Goal: Information Seeking & Learning: Learn about a topic

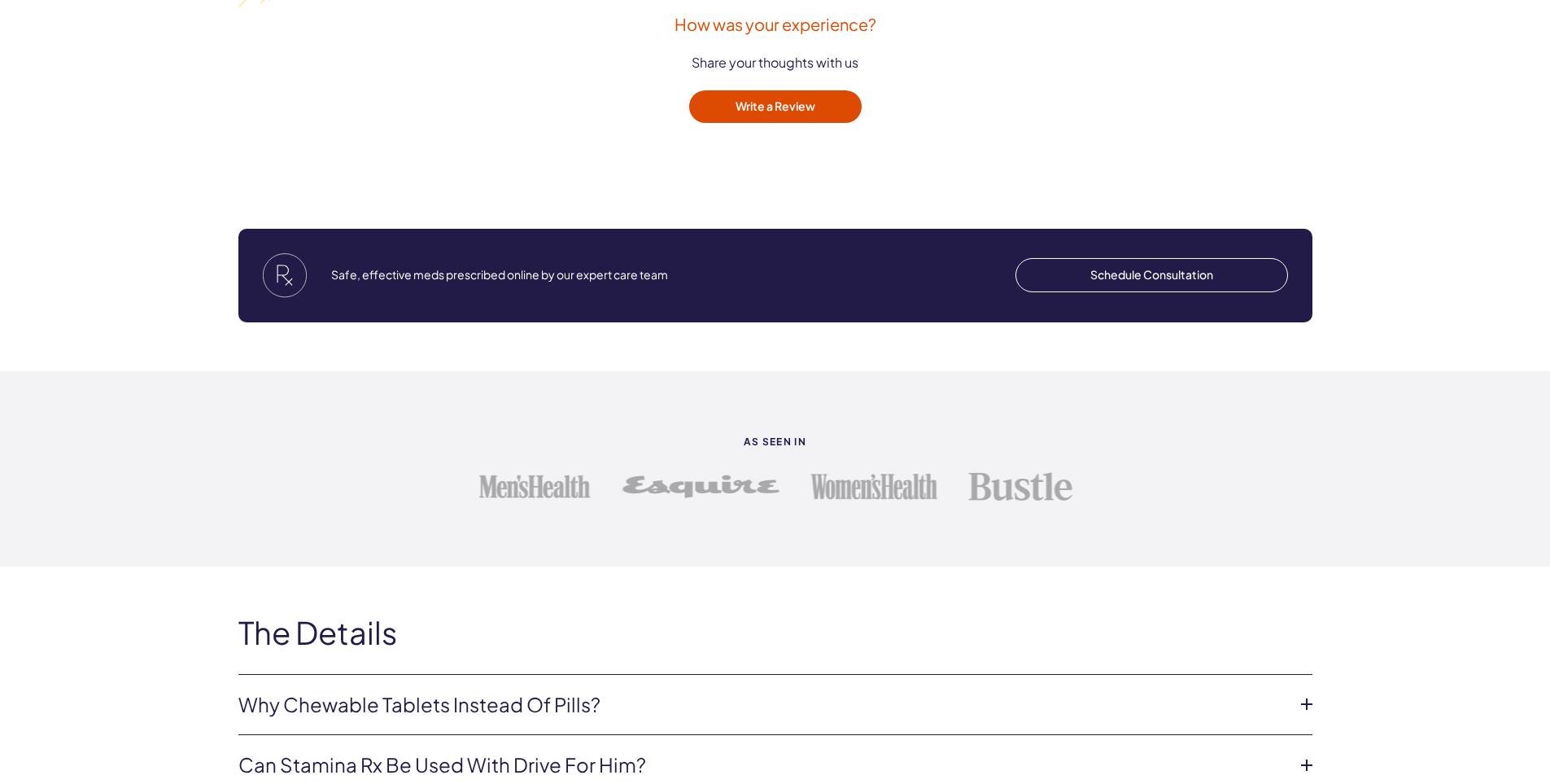
scroll to position [3767, 0]
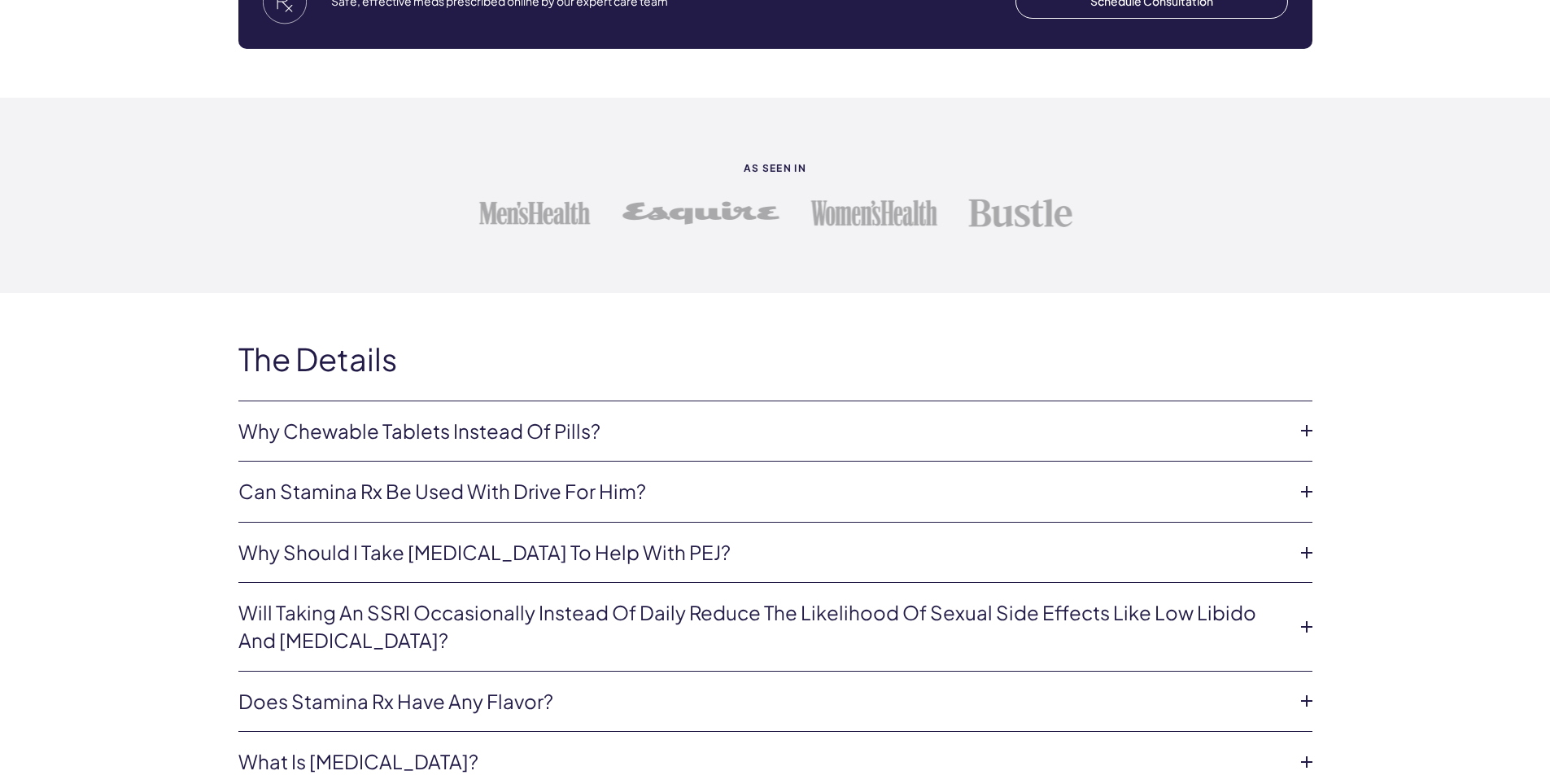
click at [1311, 545] on icon at bounding box center [1307, 552] width 25 height 25
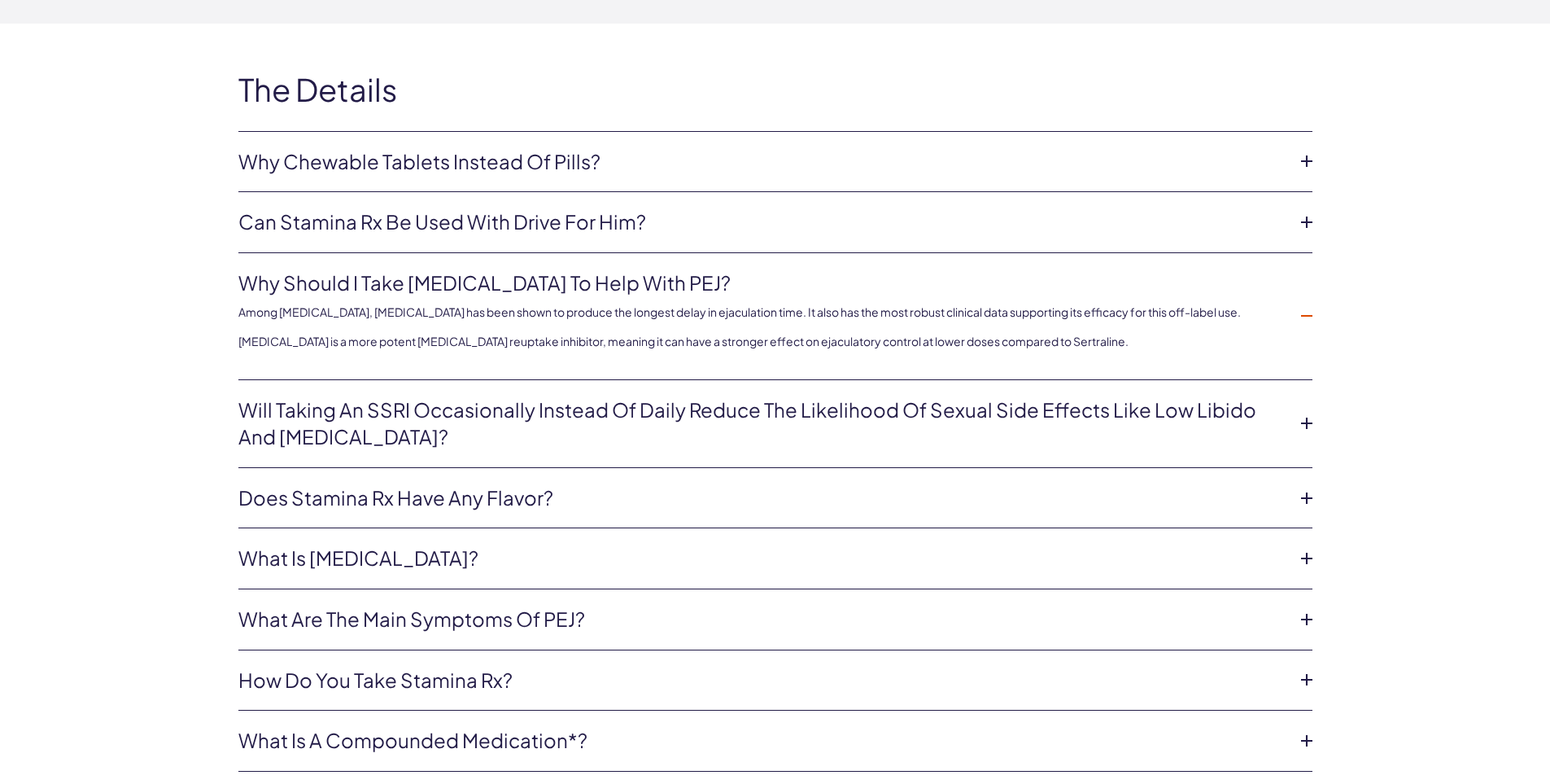
scroll to position [4115, 0]
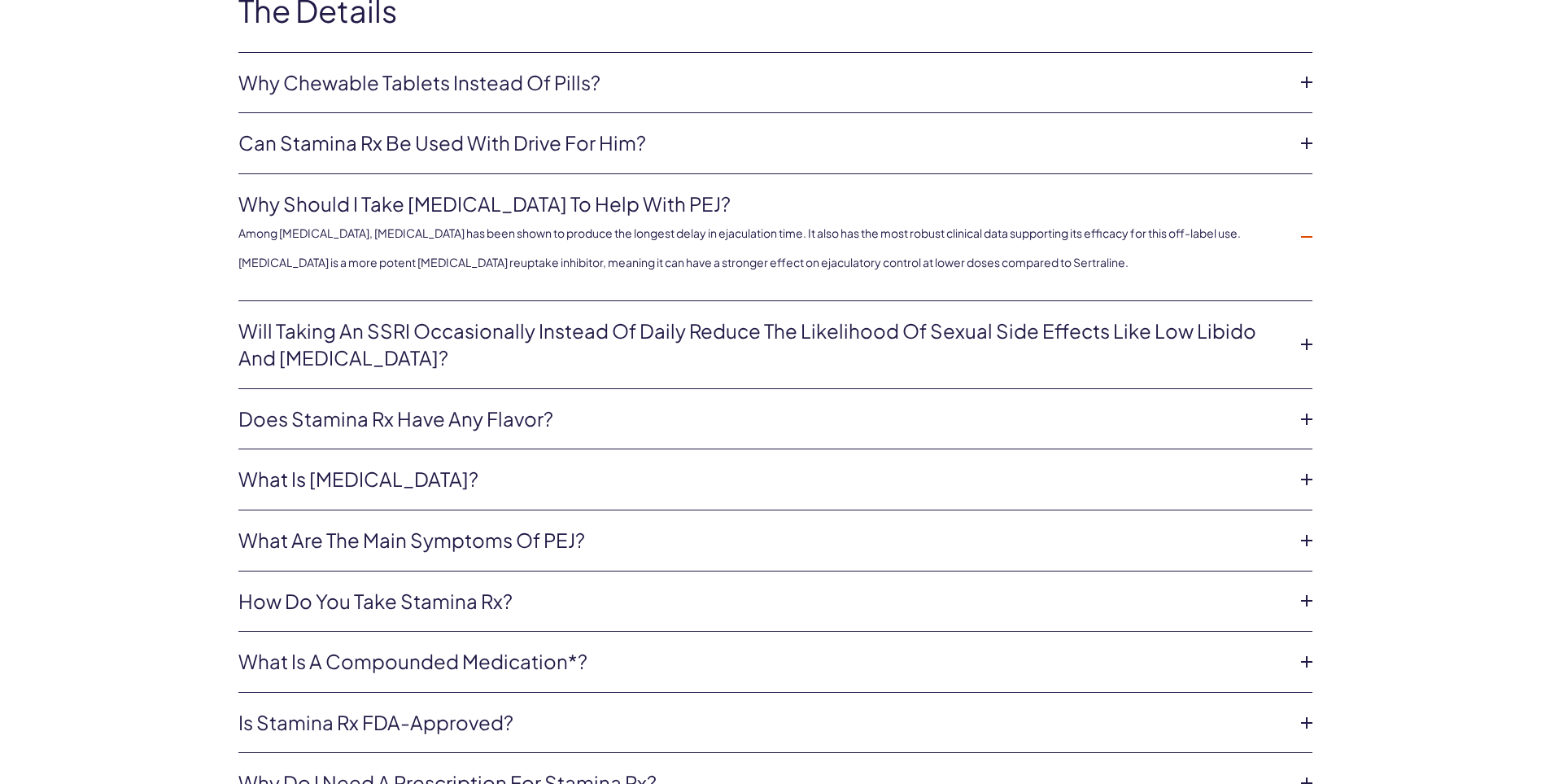
click at [1305, 470] on icon at bounding box center [1307, 479] width 25 height 25
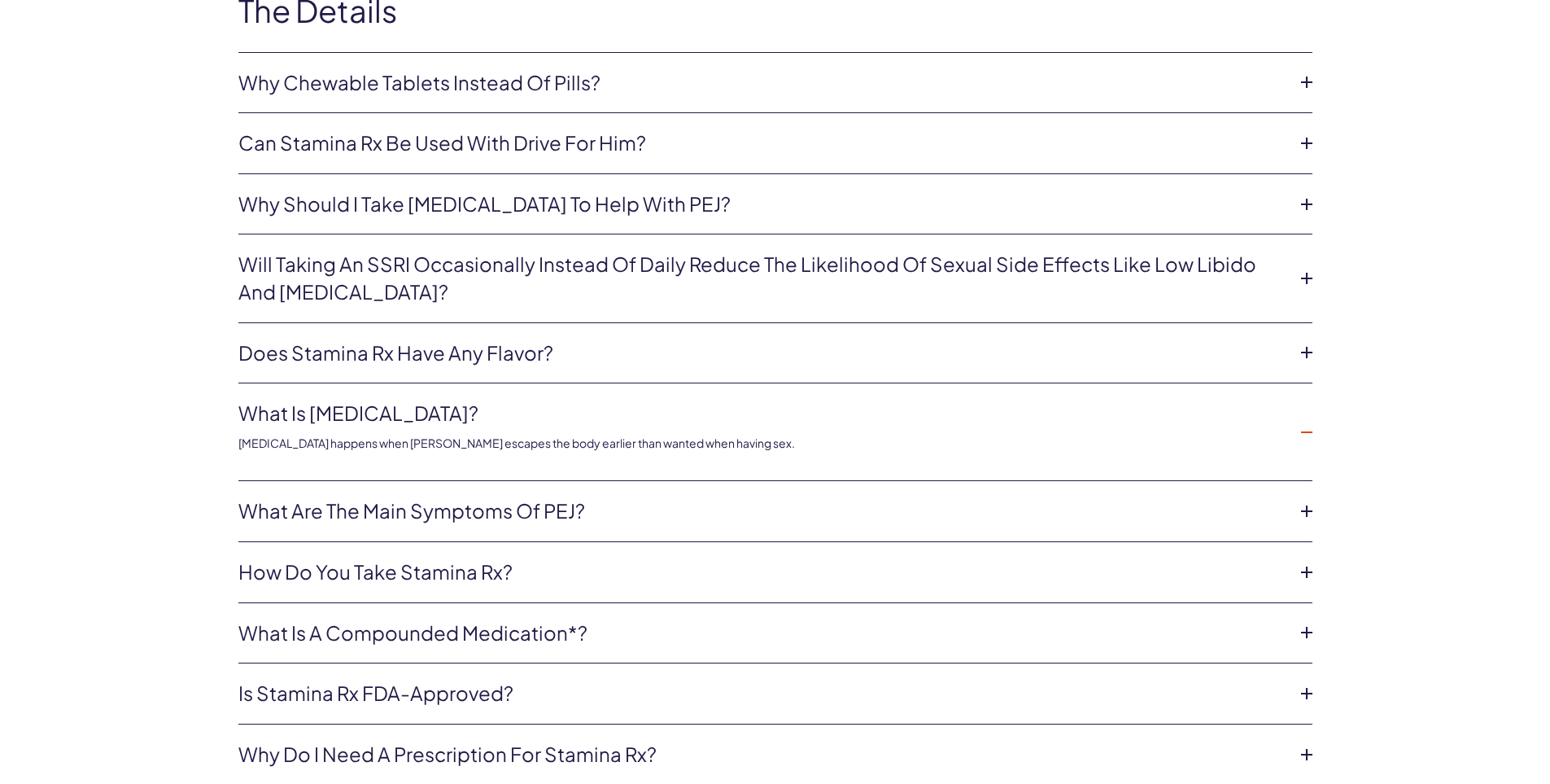
click at [1304, 500] on icon at bounding box center [1307, 511] width 25 height 25
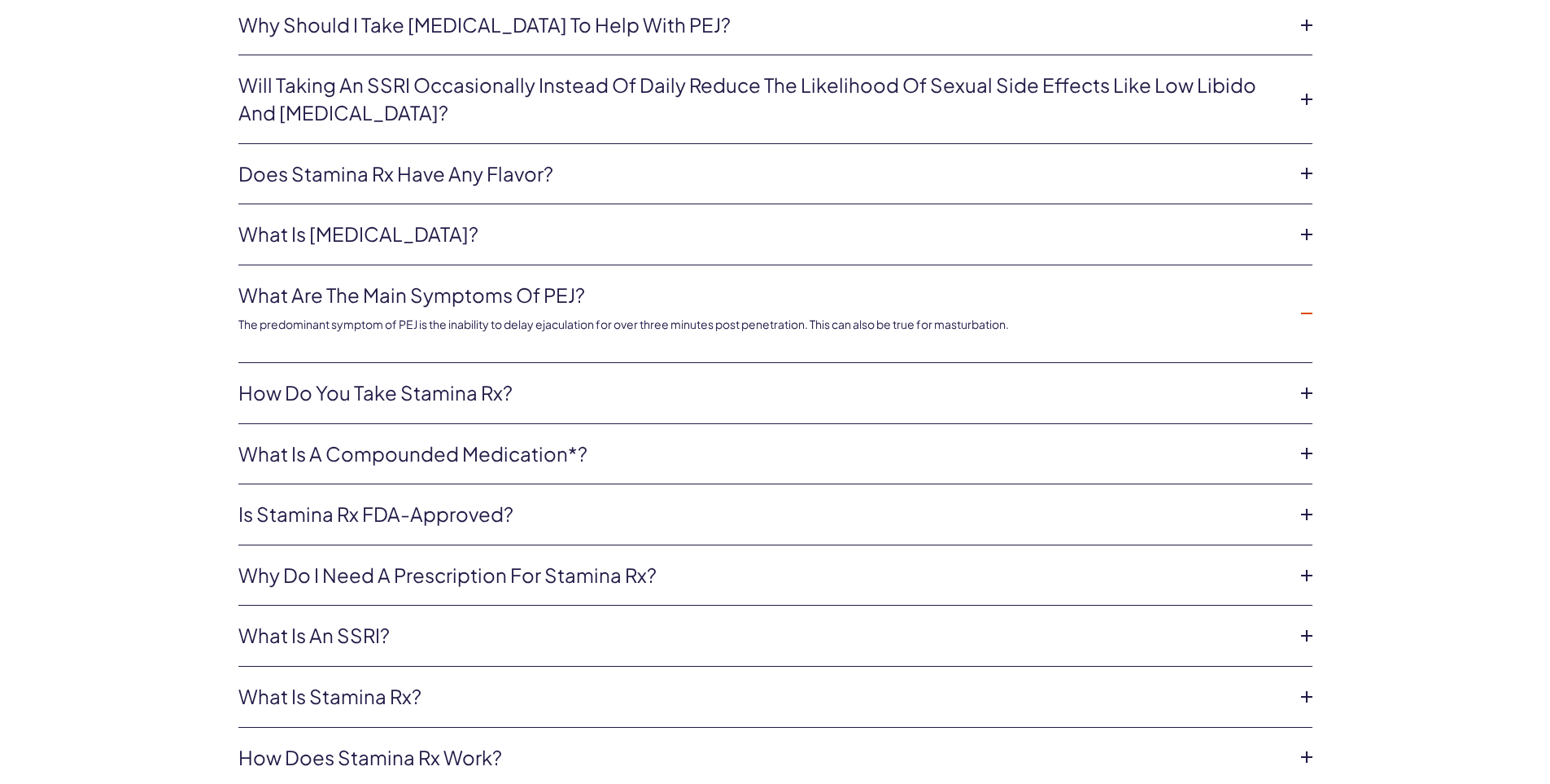
scroll to position [4372, 0]
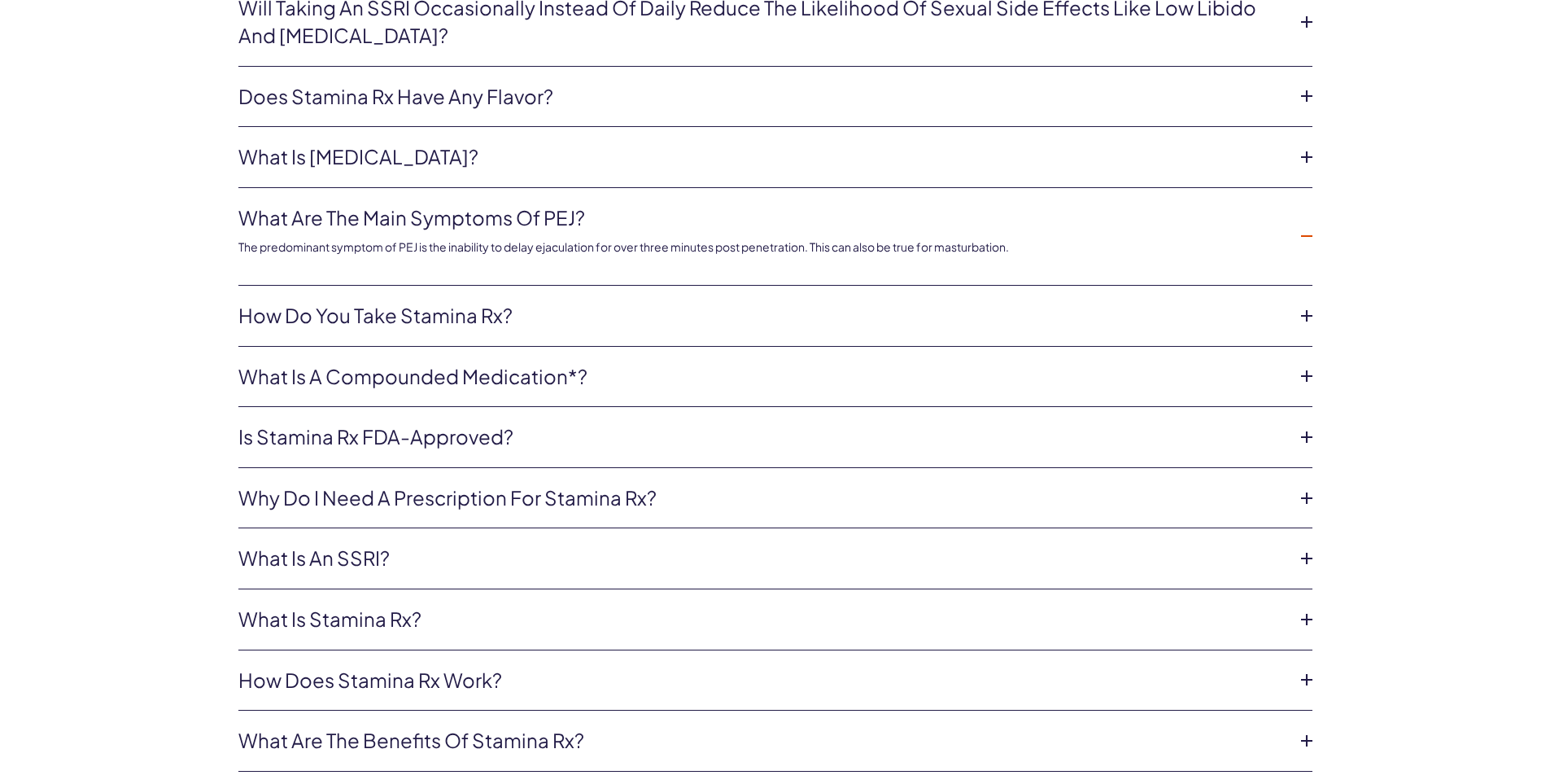
click at [1309, 489] on icon at bounding box center [1307, 498] width 25 height 25
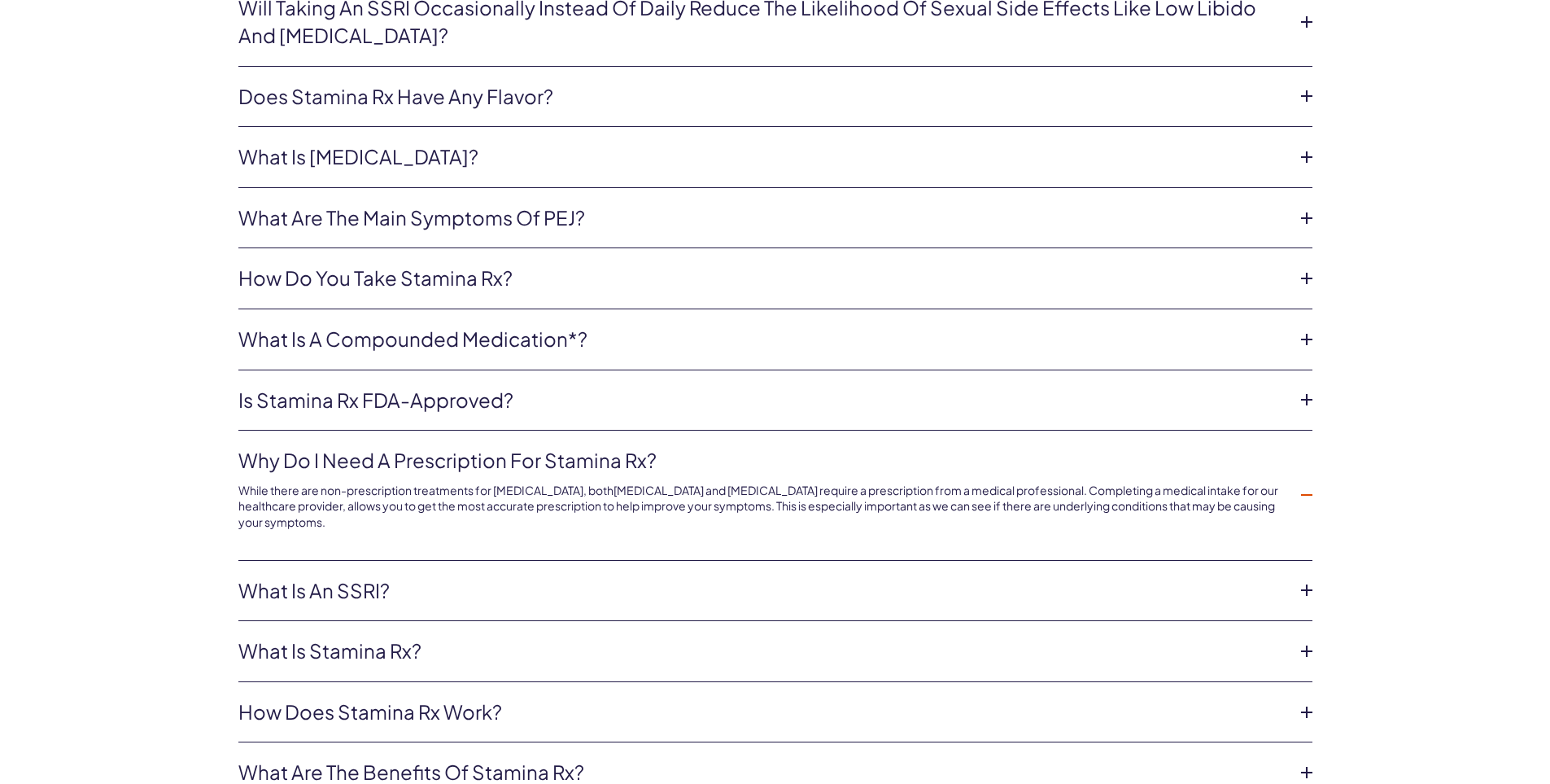
scroll to position [4466, 0]
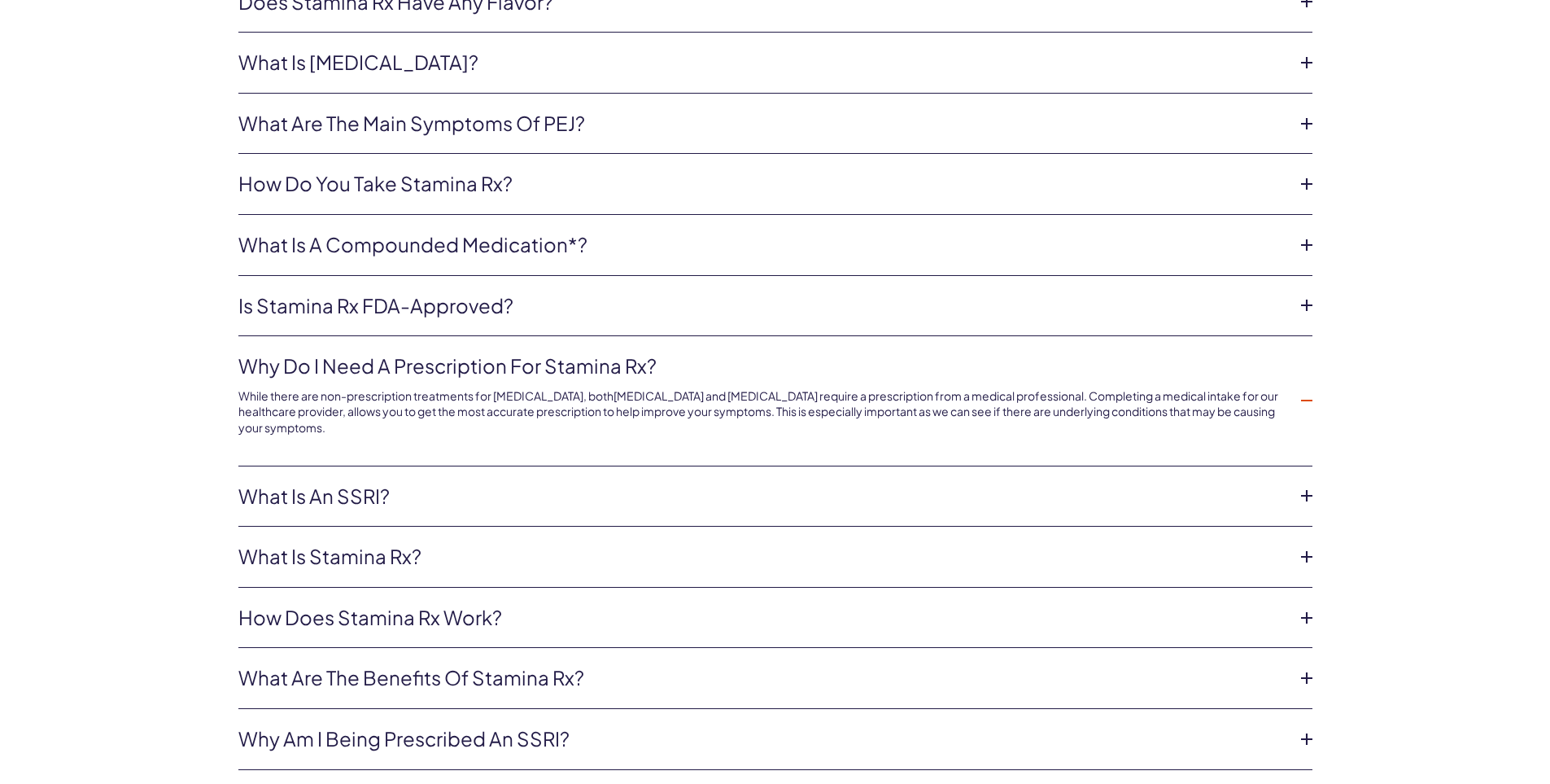
click at [1304, 487] on icon at bounding box center [1307, 495] width 25 height 25
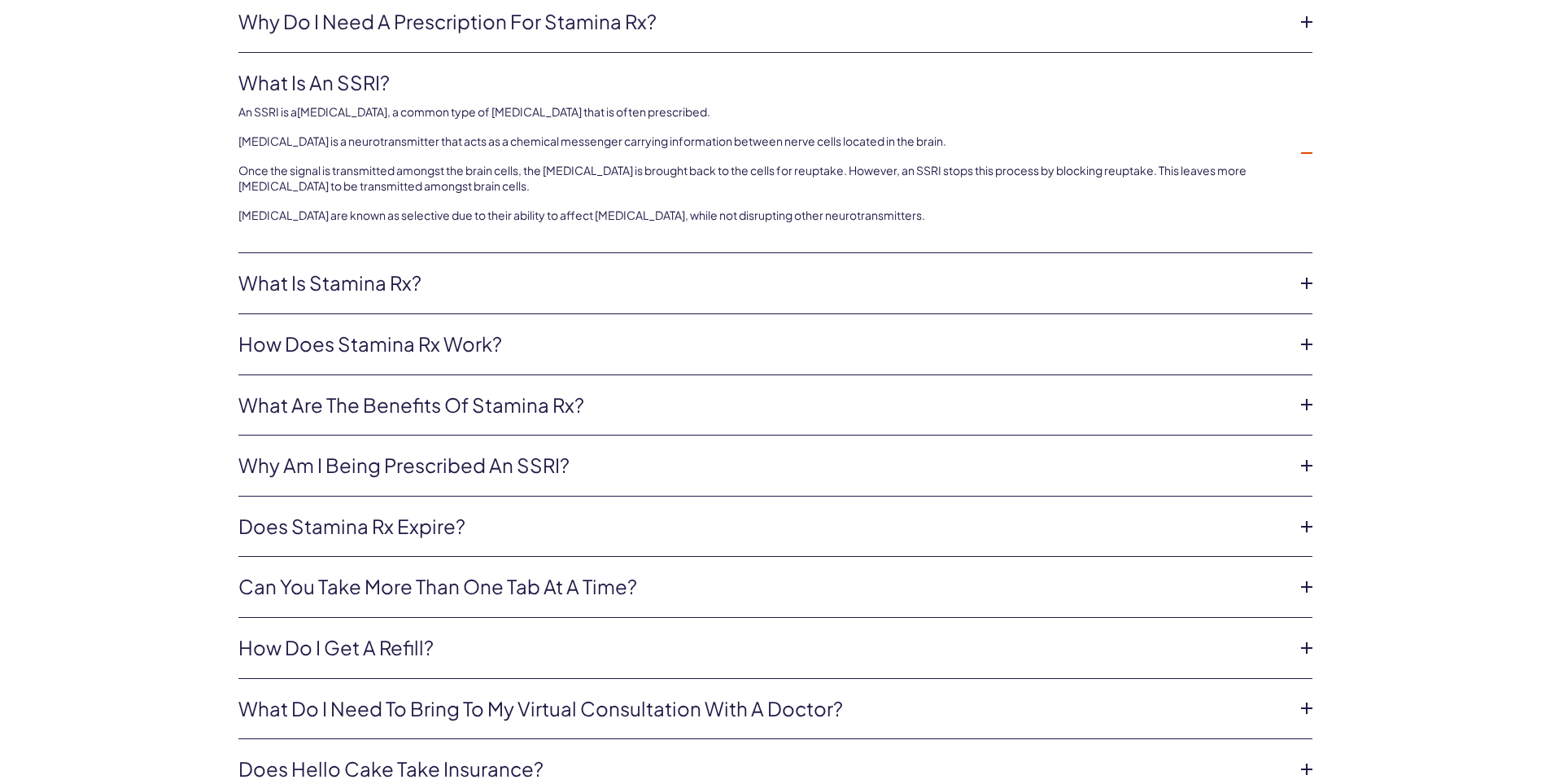
scroll to position [4899, 0]
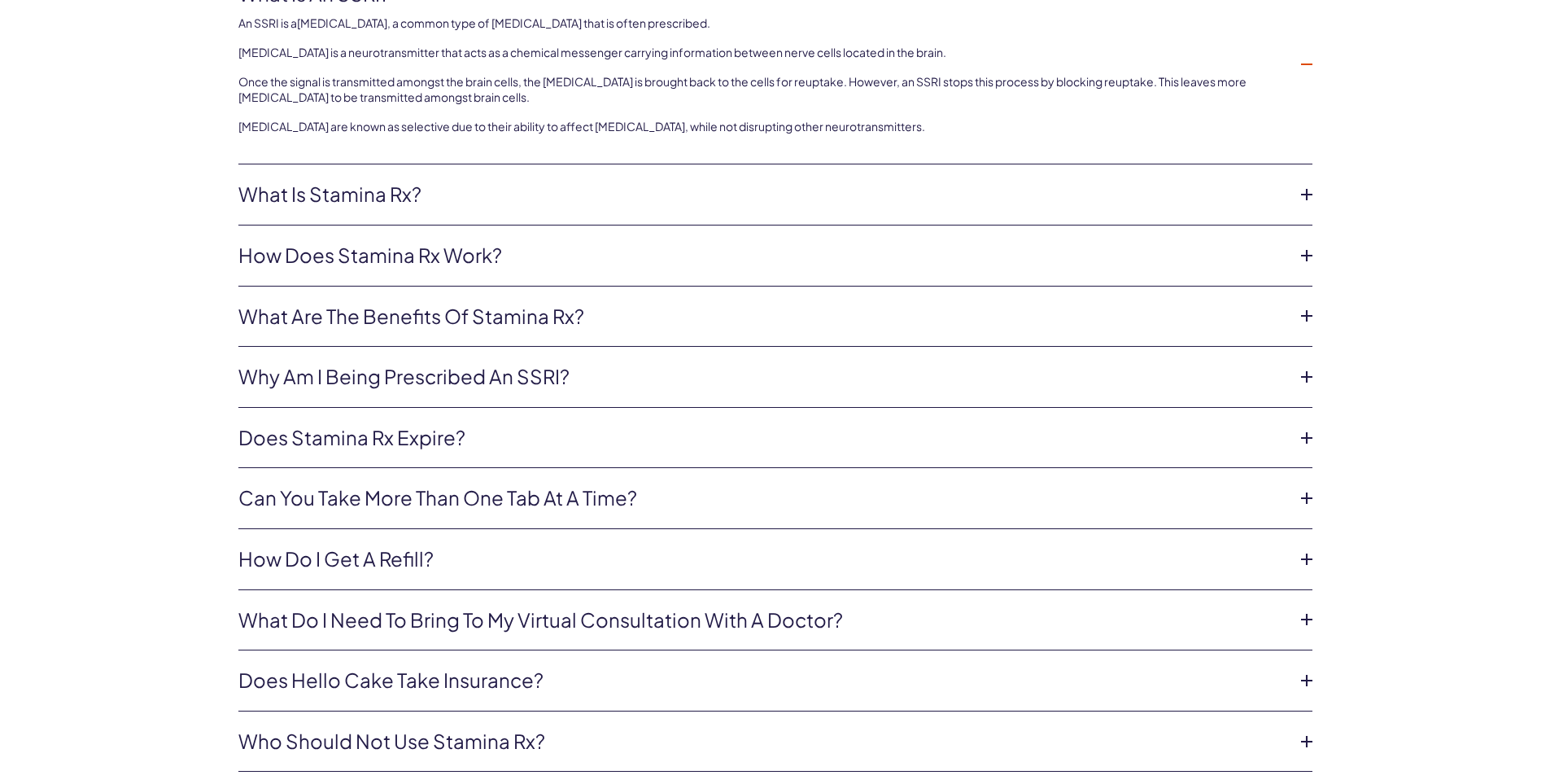
click at [1305, 668] on icon at bounding box center [1307, 680] width 25 height 25
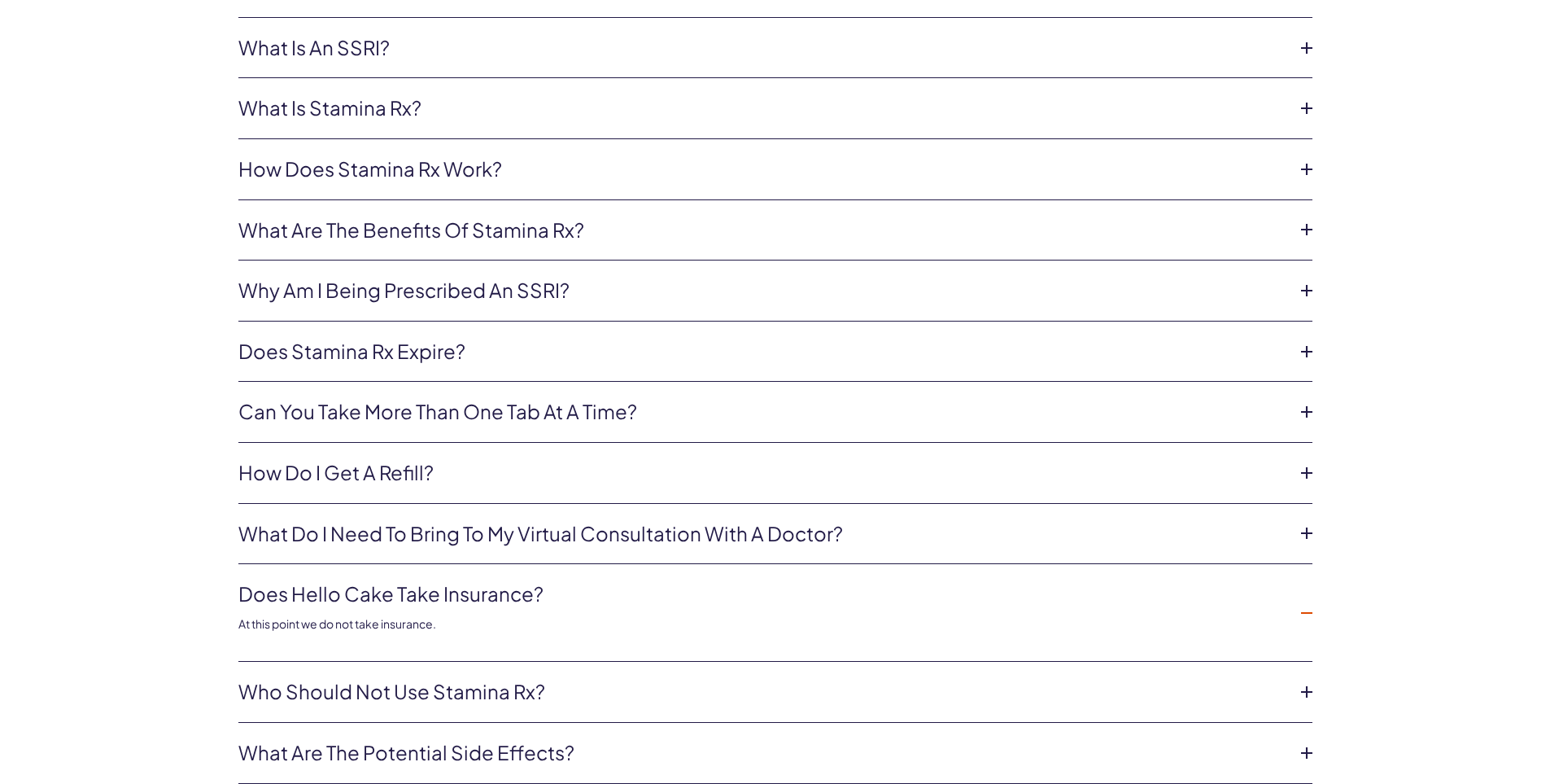
scroll to position [4822, 0]
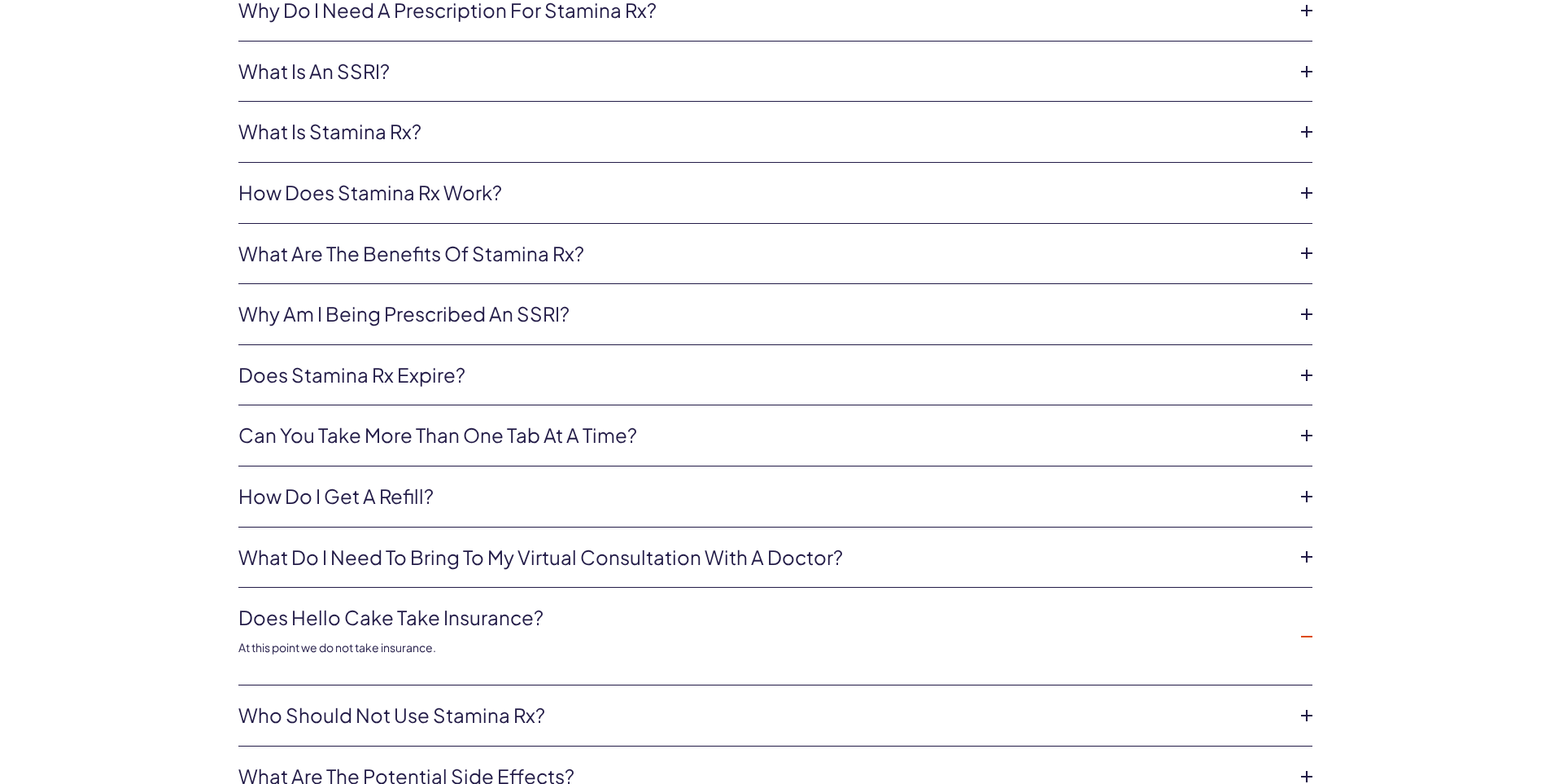
click at [1310, 61] on icon at bounding box center [1307, 72] width 25 height 25
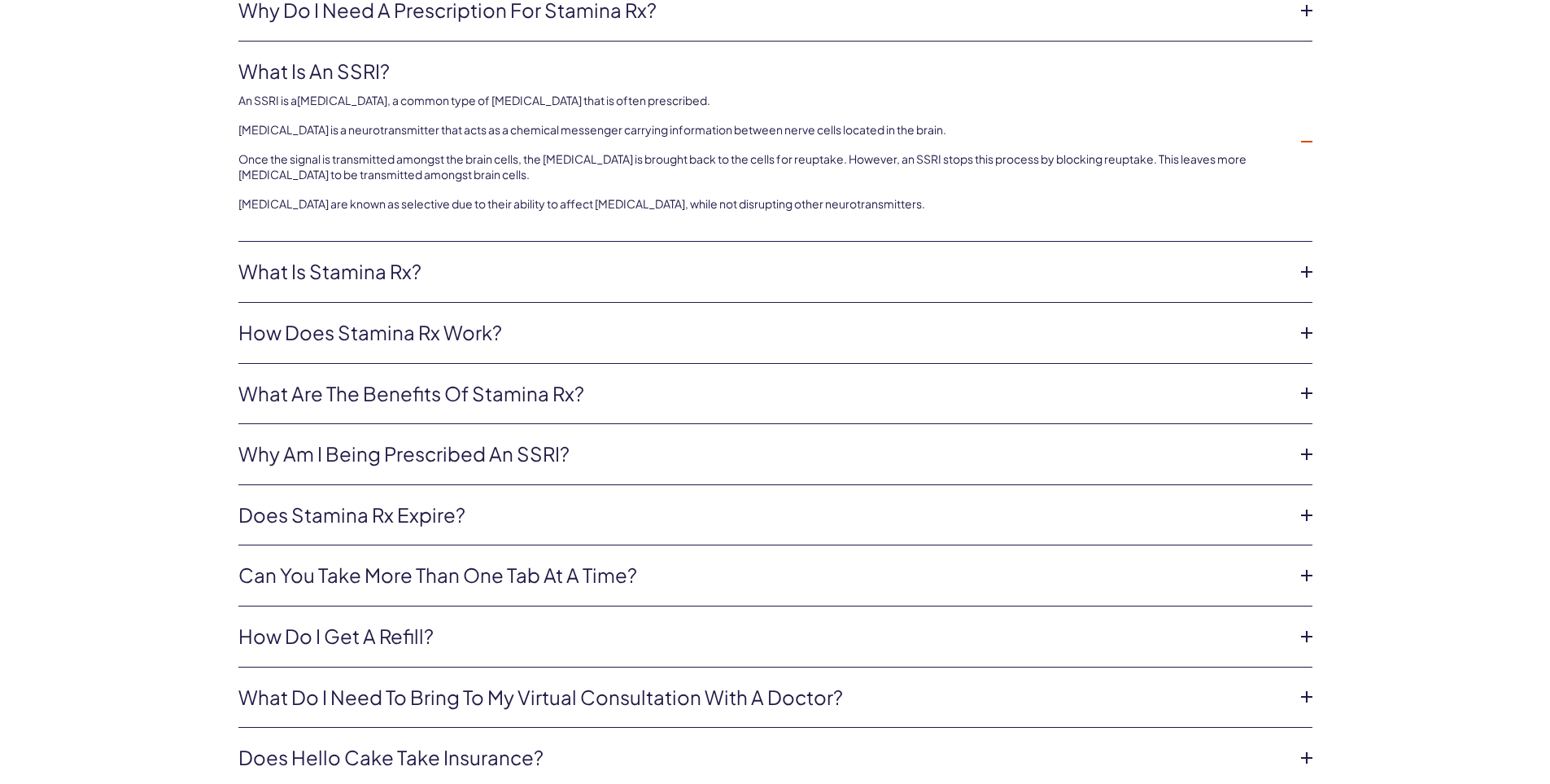
click at [1313, 266] on icon at bounding box center [1307, 271] width 25 height 25
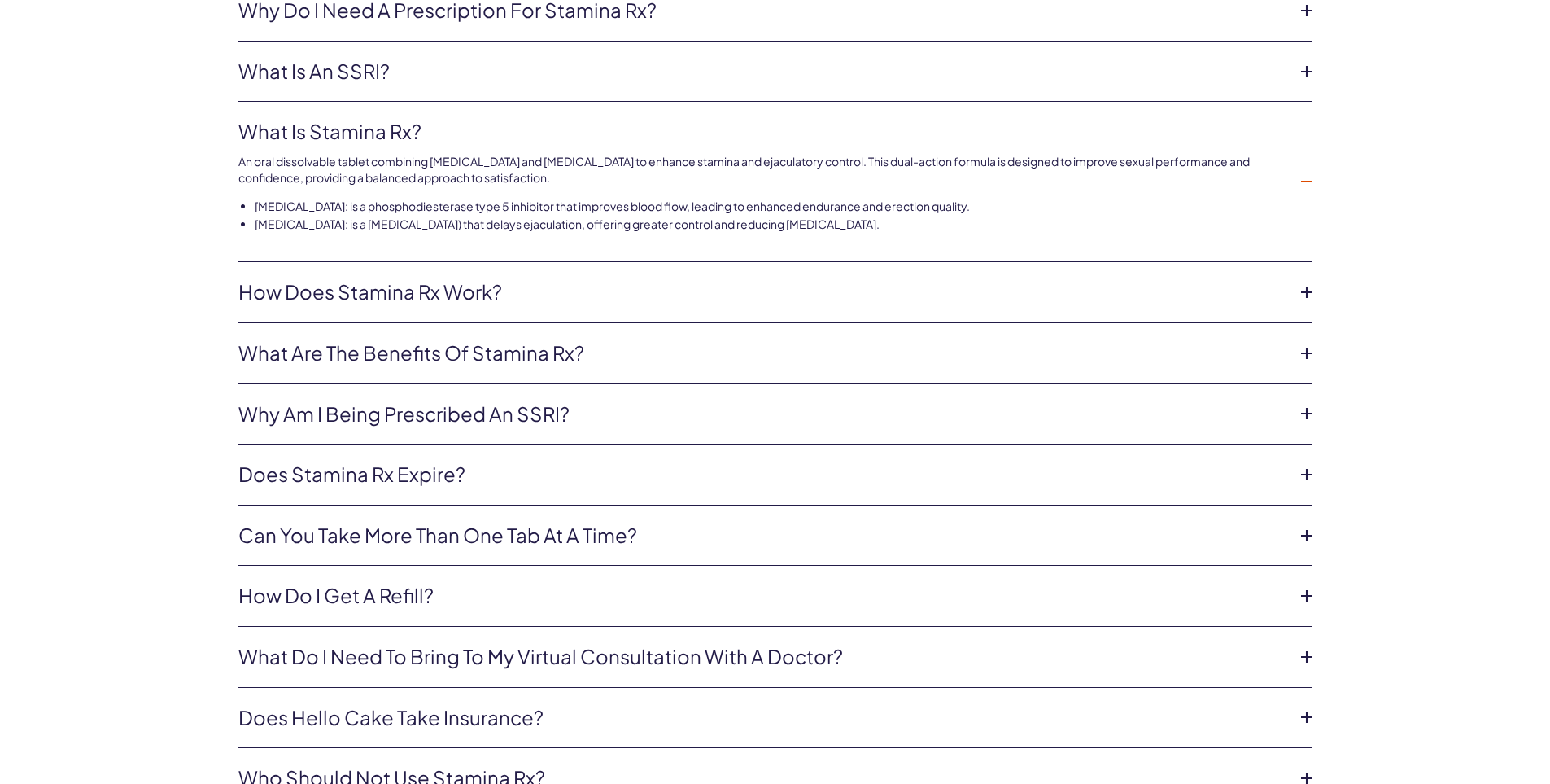
click at [1305, 286] on icon at bounding box center [1307, 292] width 25 height 25
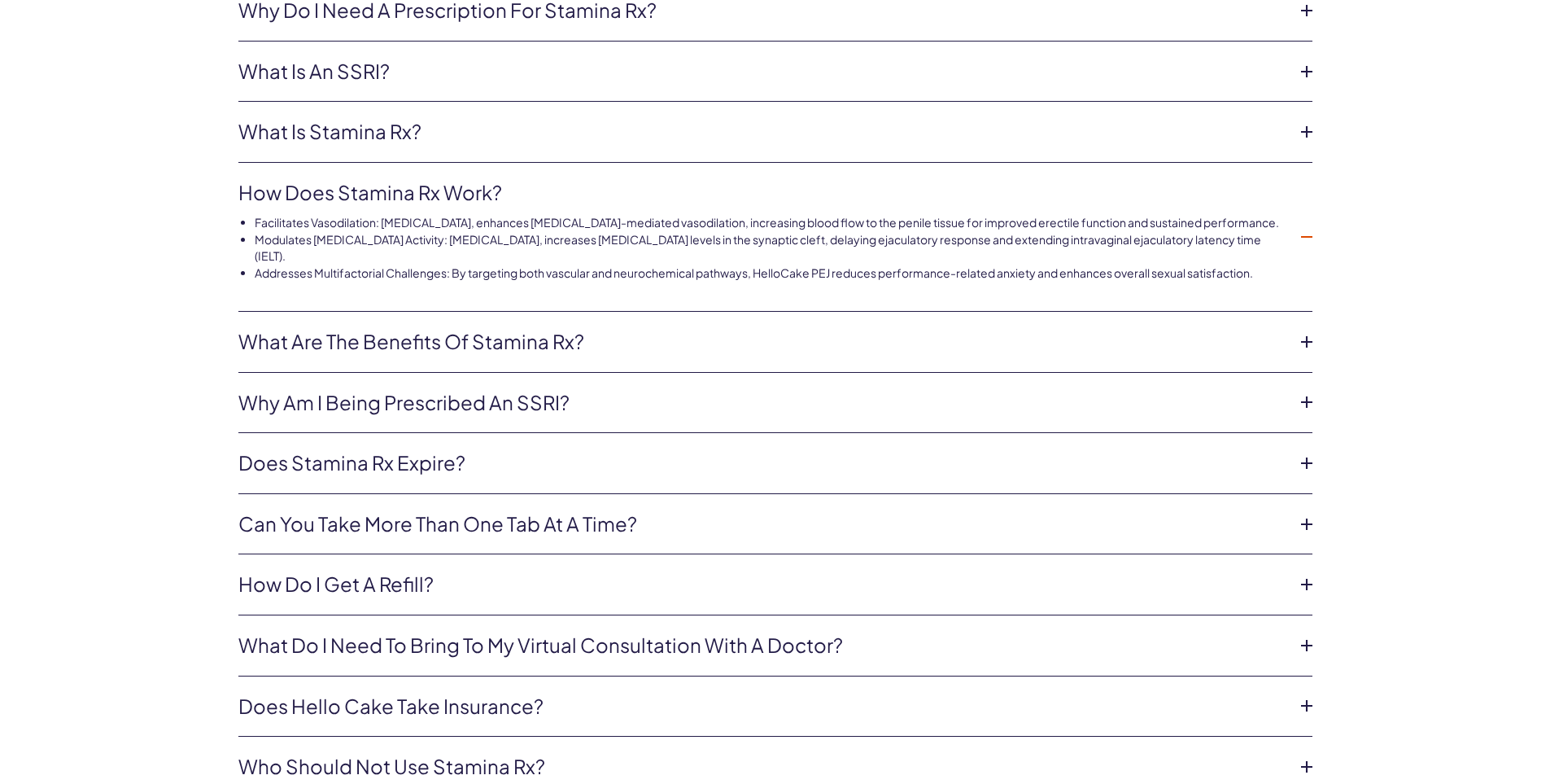
click at [1298, 329] on icon at bounding box center [1307, 341] width 25 height 25
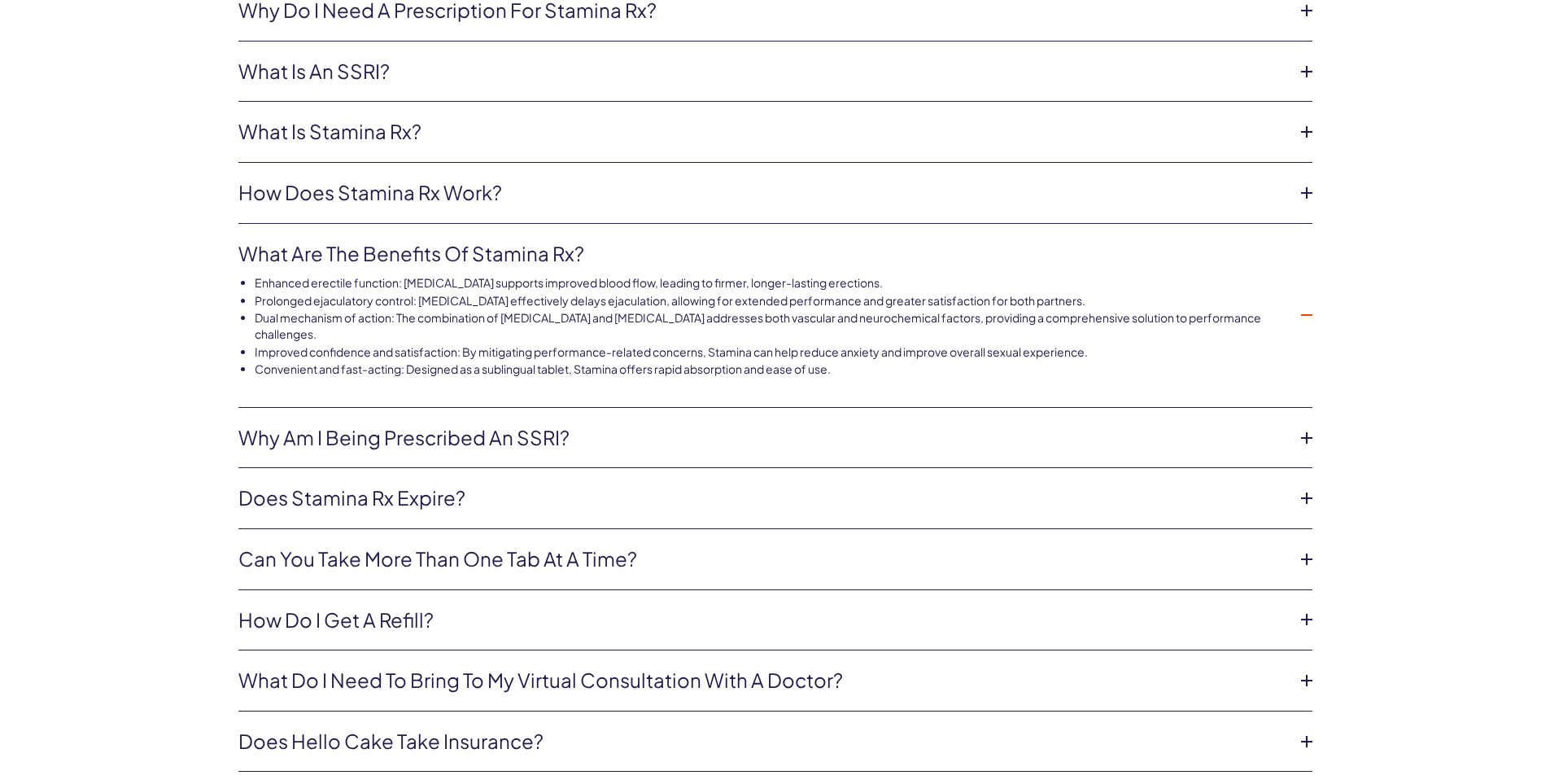
click at [1303, 425] on icon at bounding box center [1307, 437] width 25 height 25
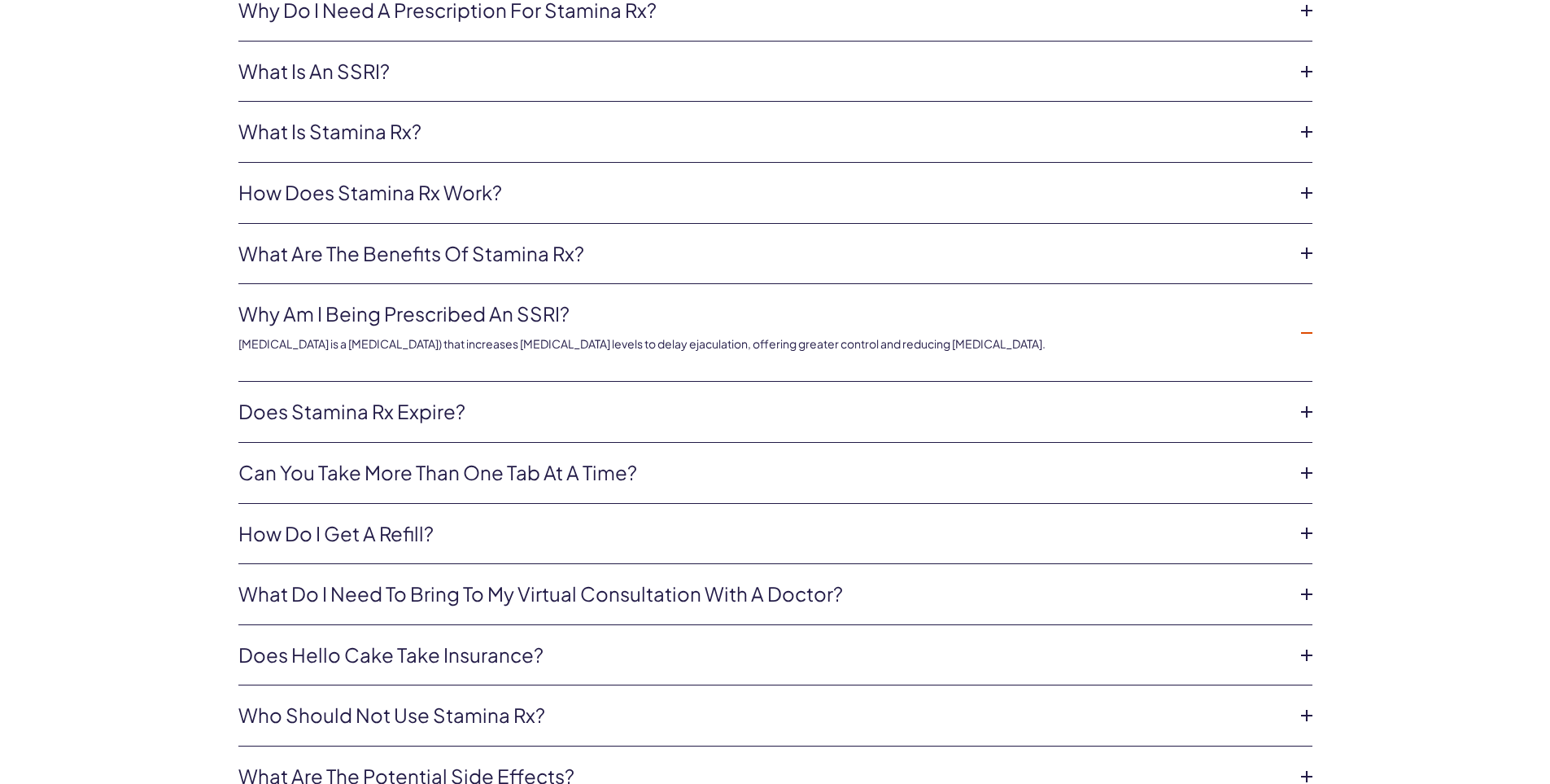
click at [1303, 460] on icon at bounding box center [1307, 472] width 25 height 25
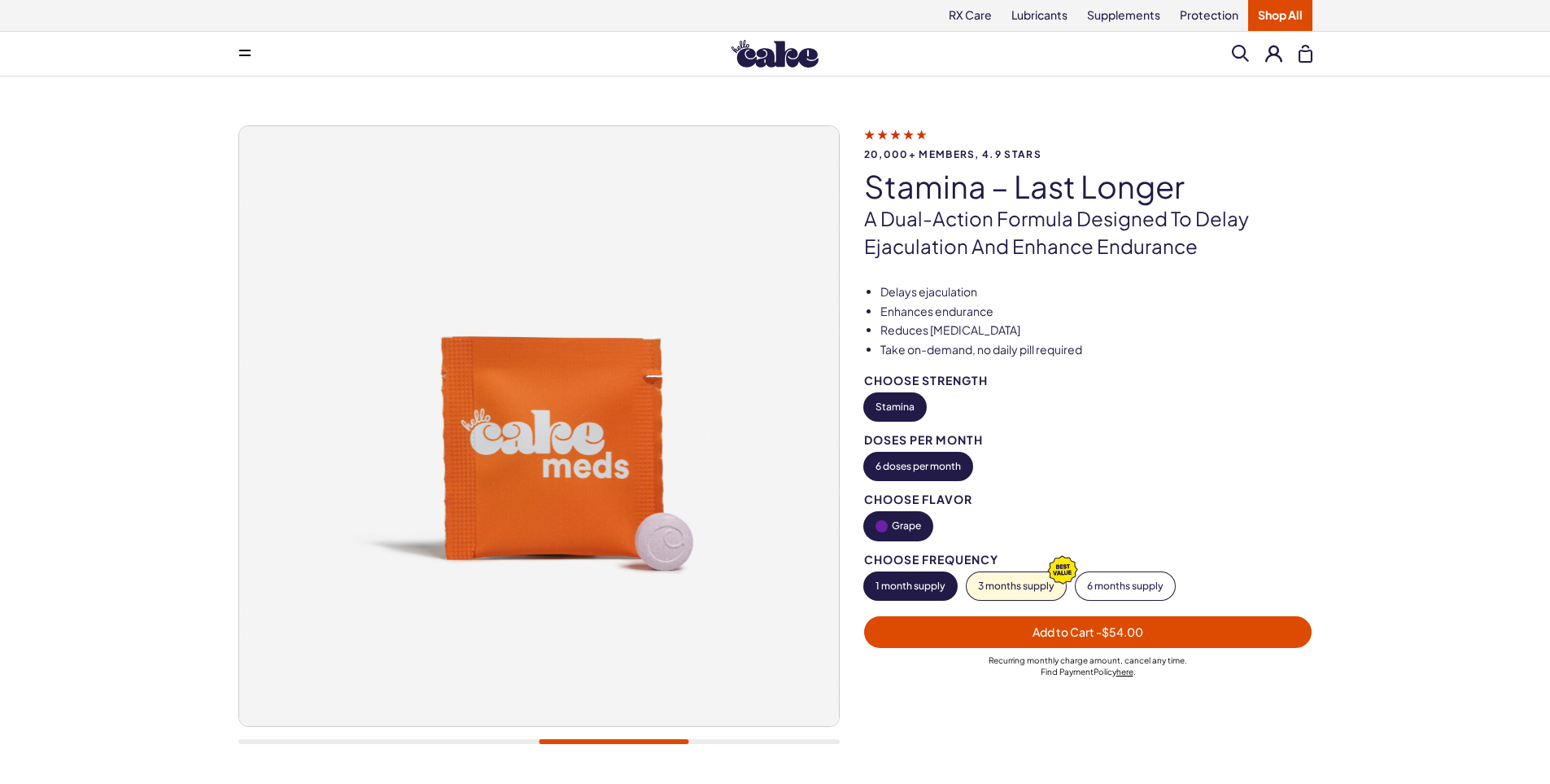
scroll to position [535, 0]
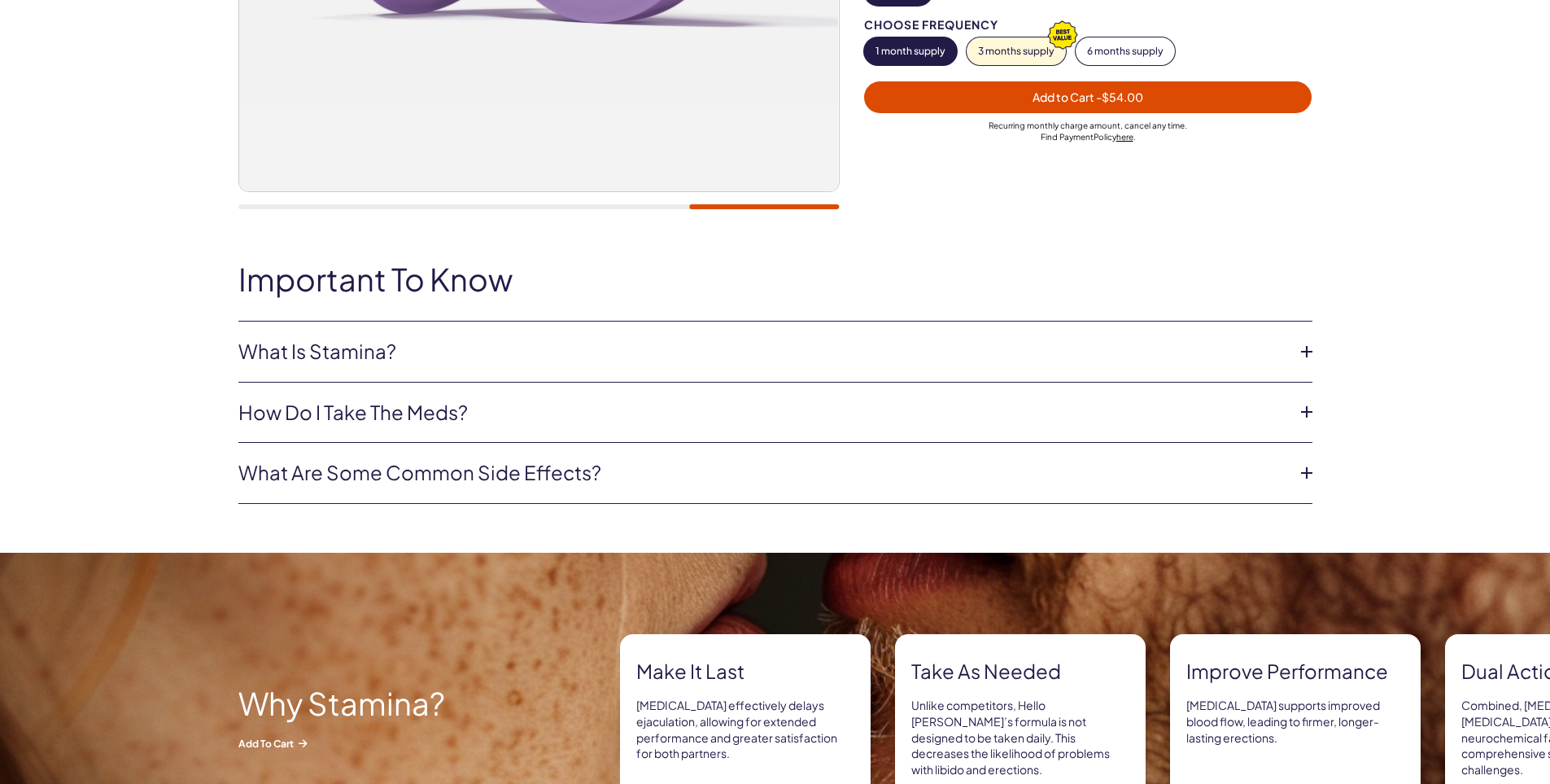
click at [1305, 474] on icon at bounding box center [1307, 472] width 25 height 25
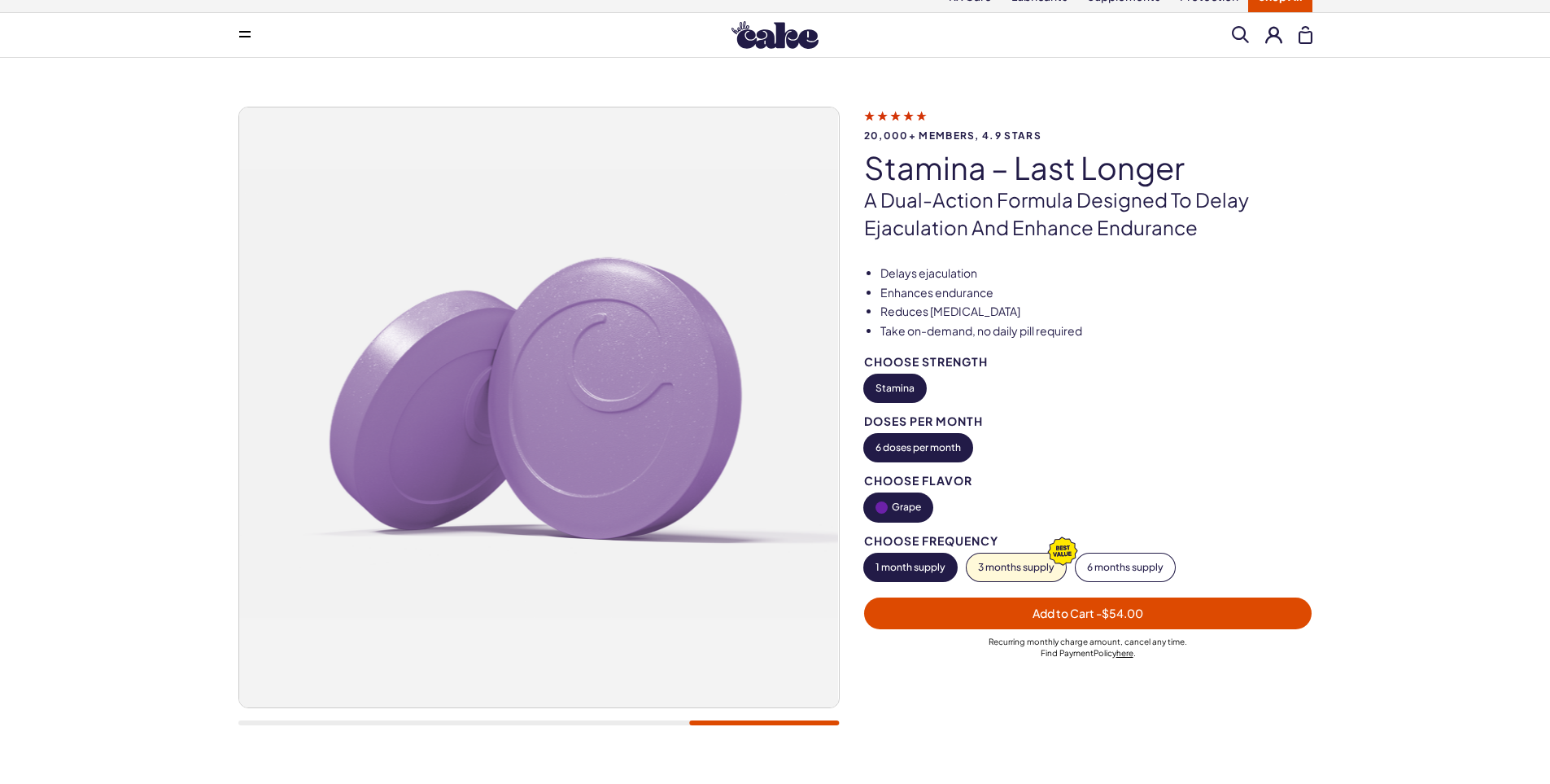
scroll to position [0, 0]
